Goal: Transaction & Acquisition: Obtain resource

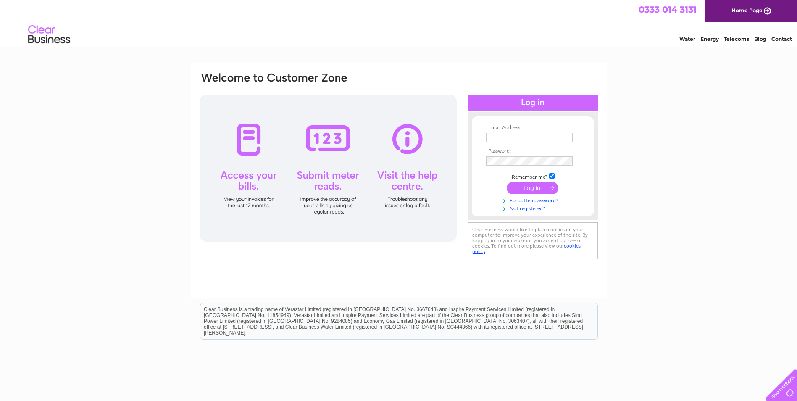
click at [526, 135] on input "text" at bounding box center [529, 137] width 87 height 9
type input "gail.brotherton@dle-eng.co.uk"
click at [507, 183] on input "submit" at bounding box center [533, 189] width 52 height 12
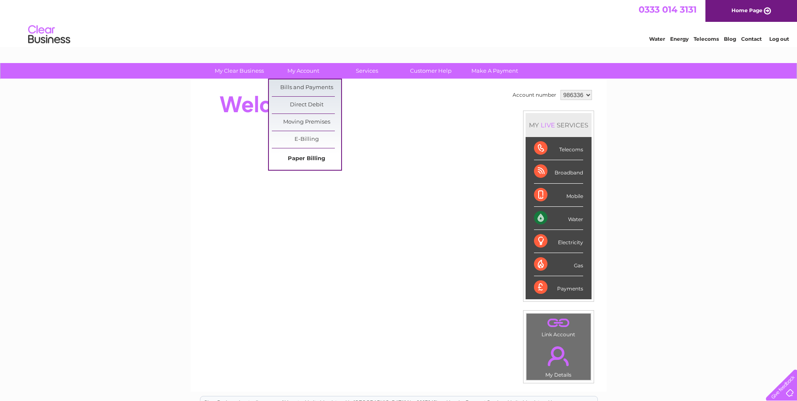
click at [306, 158] on link "Paper Billing" at bounding box center [306, 158] width 69 height 17
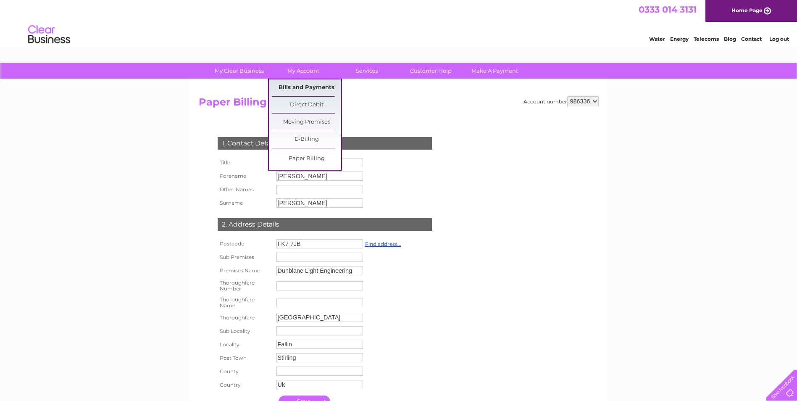
click at [311, 89] on link "Bills and Payments" at bounding box center [306, 87] width 69 height 17
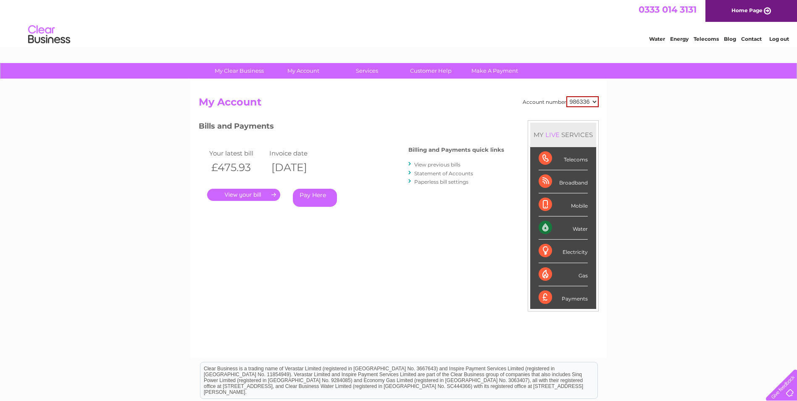
click at [245, 194] on link "." at bounding box center [243, 195] width 73 height 12
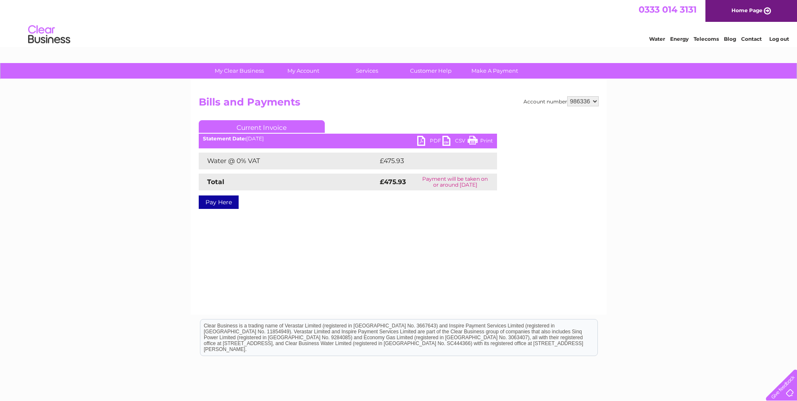
click at [421, 138] on link "PDF" at bounding box center [429, 142] width 25 height 12
click at [781, 37] on link "Log out" at bounding box center [779, 39] width 20 height 6
